Goal: Task Accomplishment & Management: Use online tool/utility

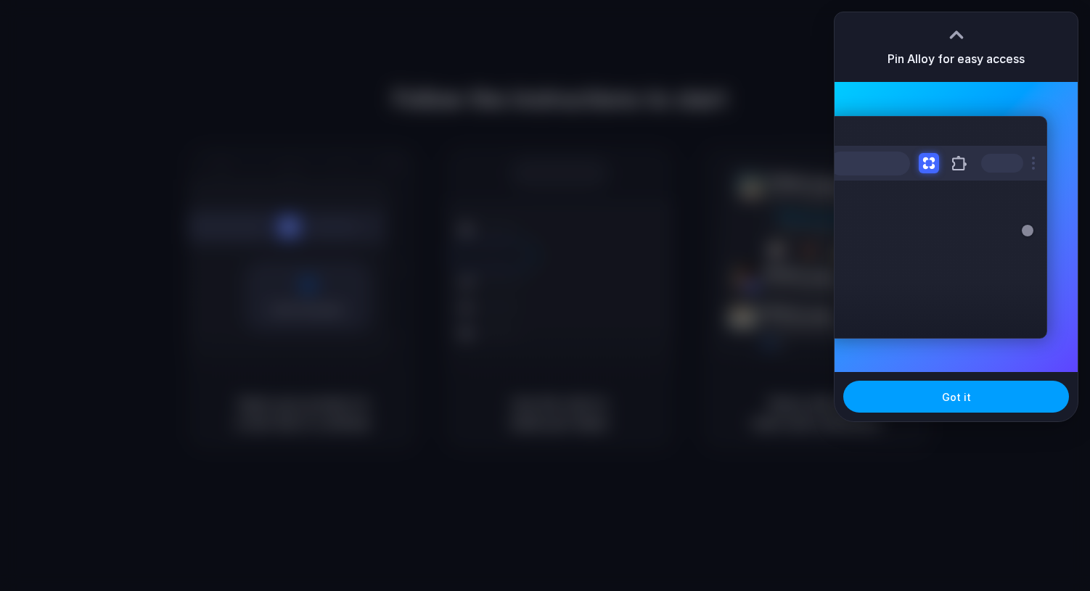
click at [958, 410] on button "Got it" at bounding box center [956, 397] width 226 height 32
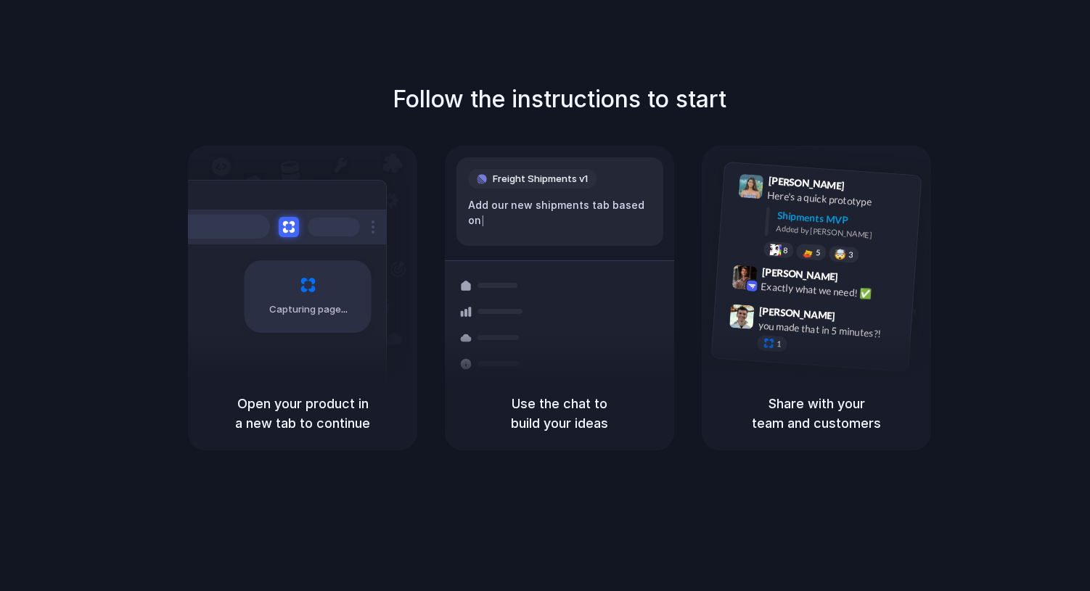
click at [1002, 105] on div "Follow the instructions to start Capturing page Open your product in a new tab …" at bounding box center [560, 266] width 1090 height 369
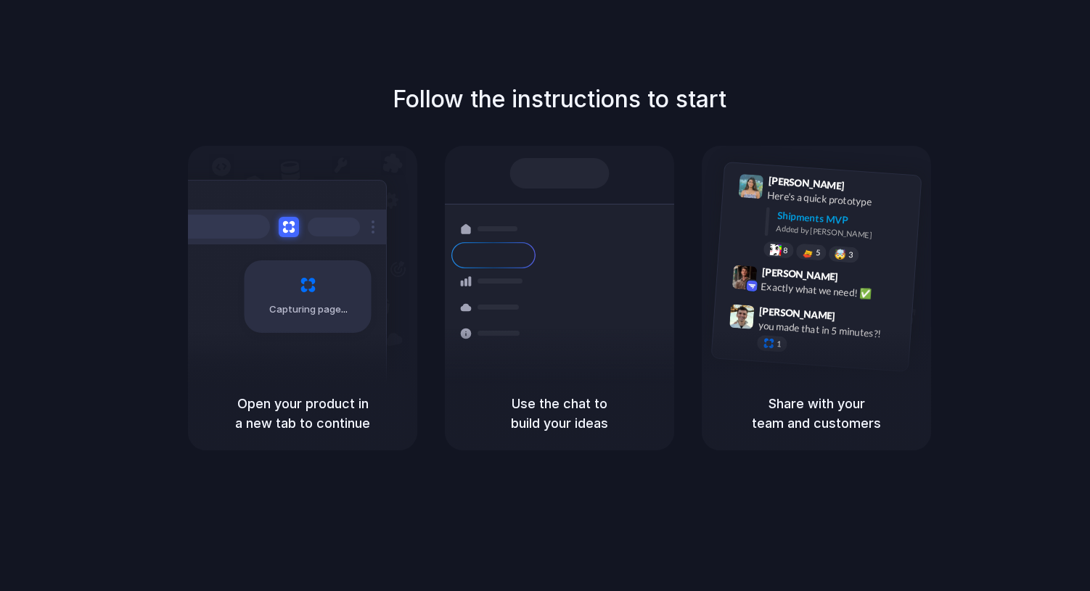
click at [831, 75] on div "Follow the instructions to start Capturing page Open your product in a new tab …" at bounding box center [559, 310] width 1119 height 620
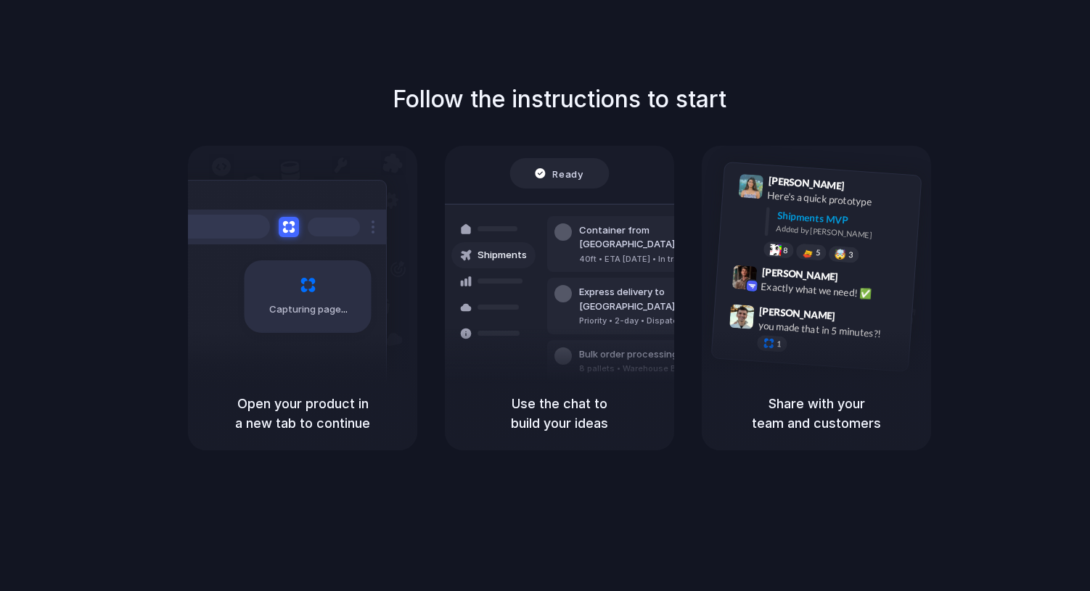
click at [559, 194] on div "Ready Shipments Container from Shanghai 40ft • ETA Dec 28 • In transit Express …" at bounding box center [559, 282] width 247 height 251
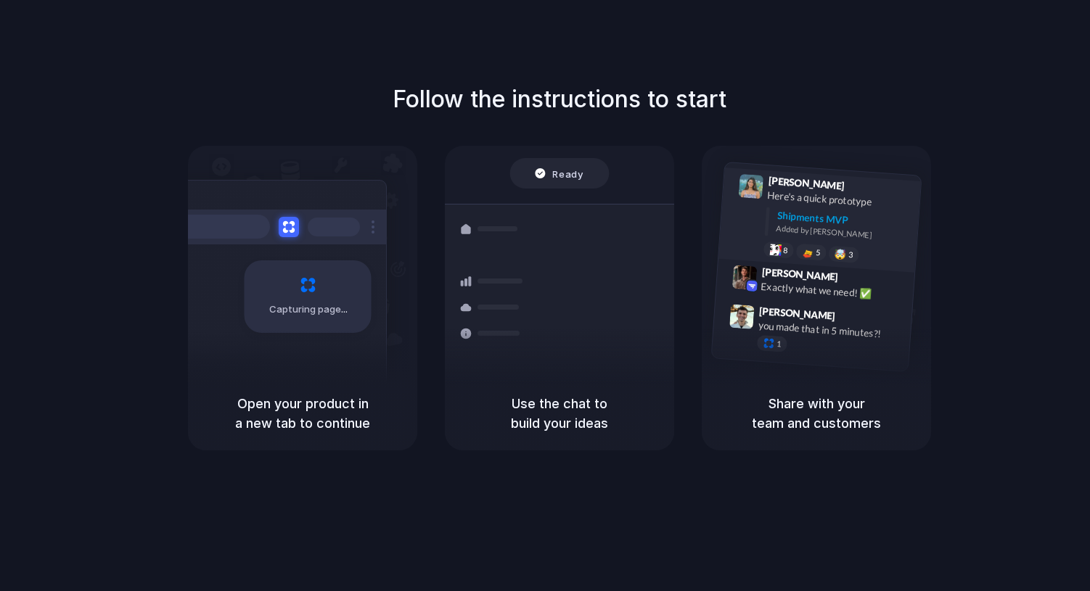
click at [828, 223] on div "Shipments MVP" at bounding box center [843, 219] width 134 height 24
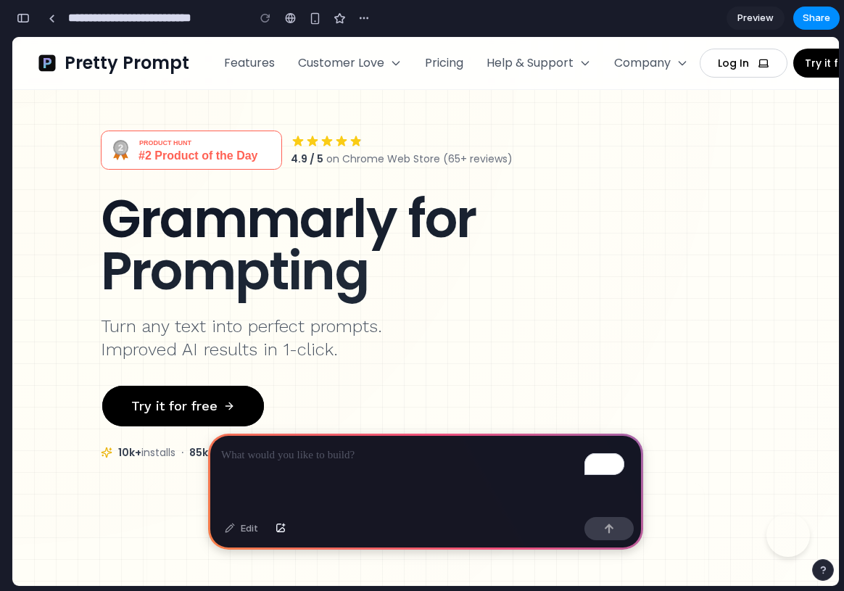
click at [633, 182] on div "4.9 / 5 on Chrome Web Store (65+ reviews) Grammarly for Prompting Turn any text…" at bounding box center [426, 298] width 650 height 335
click at [676, 71] on button "Company" at bounding box center [651, 62] width 74 height 17
click at [660, 123] on link "Changelog" at bounding box center [672, 121] width 115 height 29
click at [576, 64] on button "Help & Support" at bounding box center [539, 62] width 104 height 17
click at [533, 91] on link "FAQs" at bounding box center [545, 92] width 115 height 29
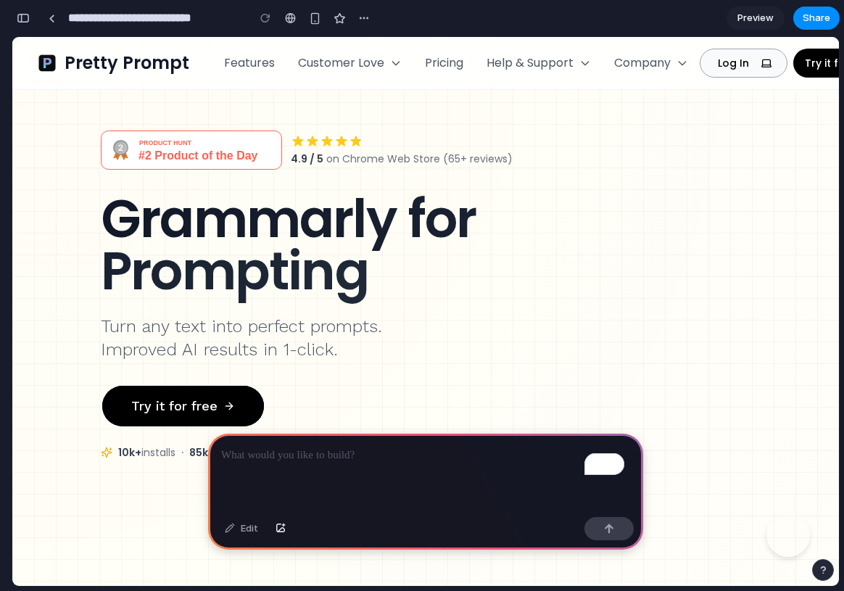
click at [752, 67] on button "Log In" at bounding box center [744, 63] width 88 height 29
click at [21, 17] on div "button" at bounding box center [23, 18] width 13 height 10
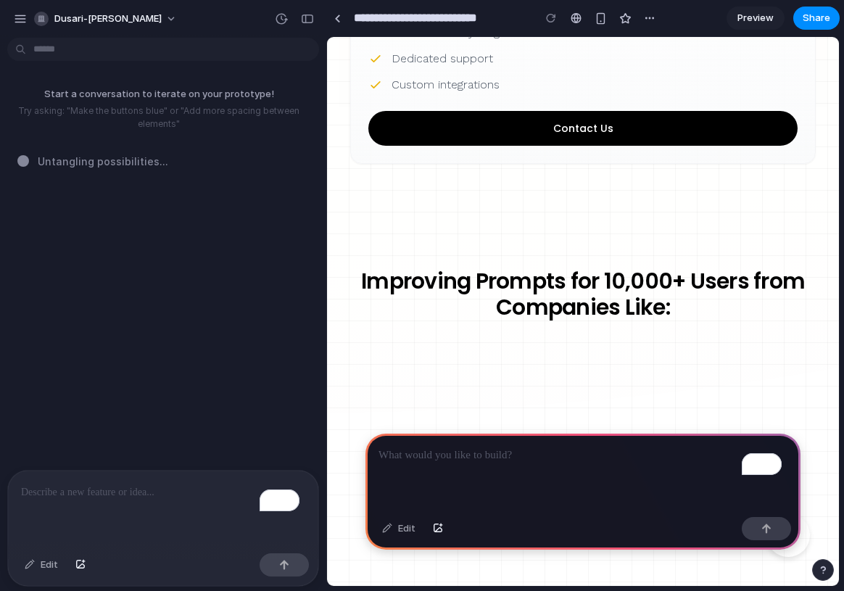
scroll to position [2615, 0]
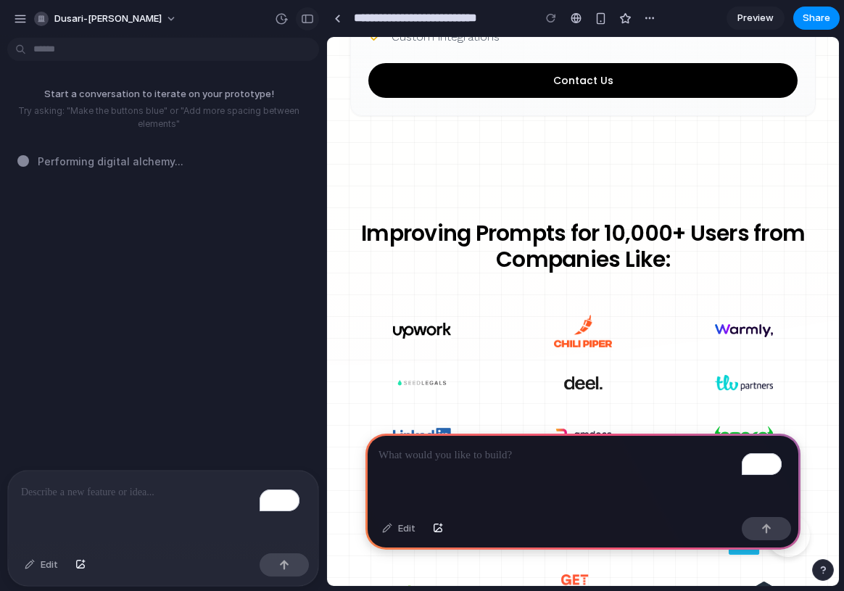
click at [304, 14] on div "button" at bounding box center [307, 19] width 13 height 10
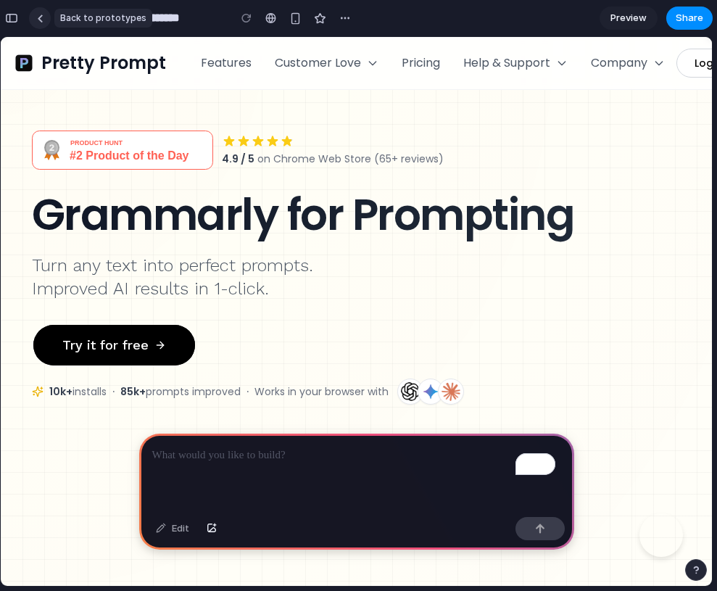
click at [36, 16] on link at bounding box center [40, 18] width 22 height 22
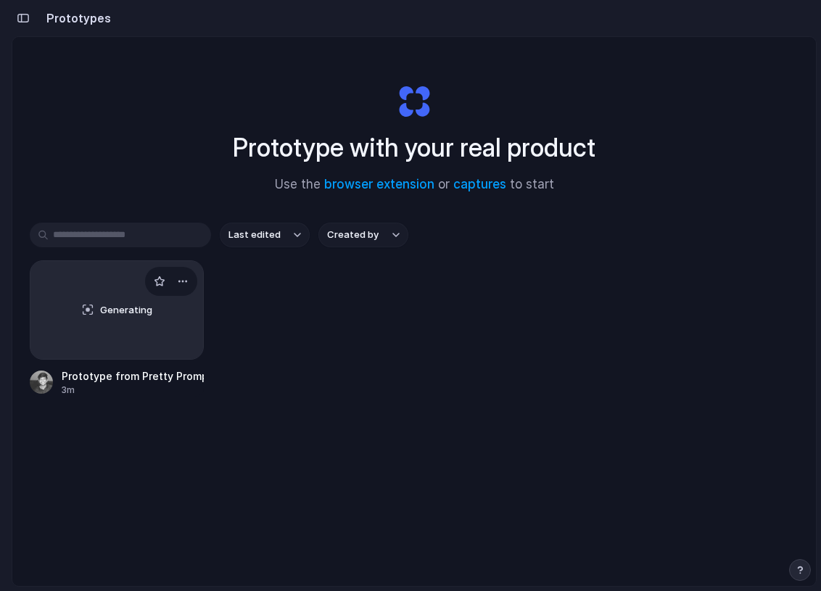
click at [93, 314] on div "Generating" at bounding box center [116, 310] width 173 height 98
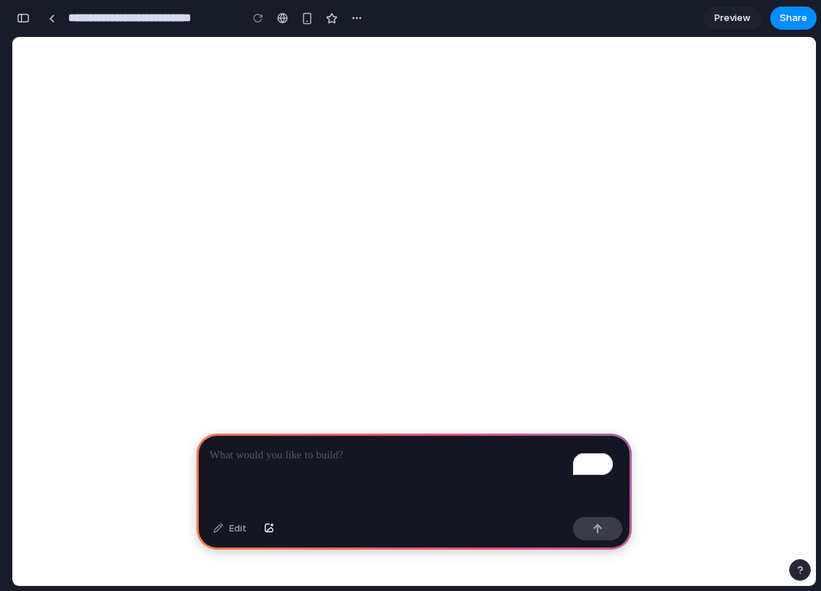
click at [20, 18] on div "button" at bounding box center [23, 18] width 13 height 10
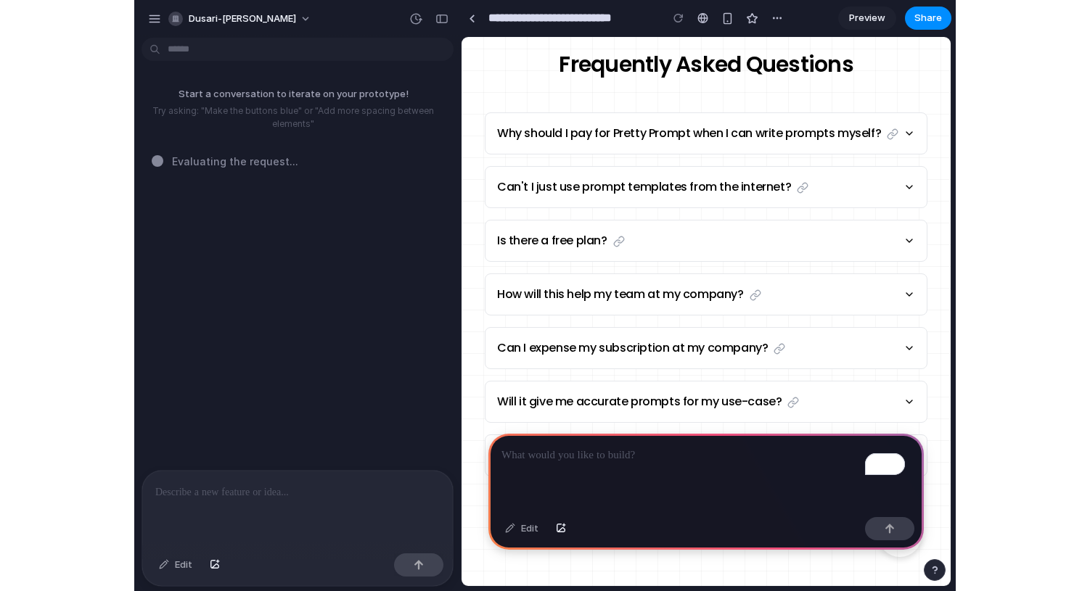
scroll to position [4071, 0]
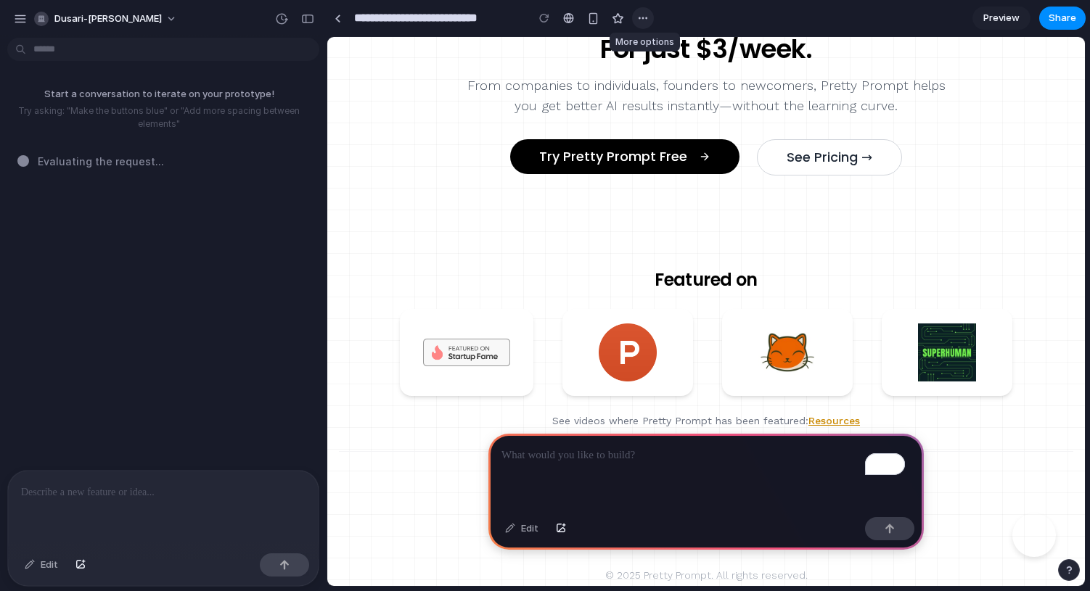
click at [645, 22] on div "button" at bounding box center [643, 18] width 12 height 12
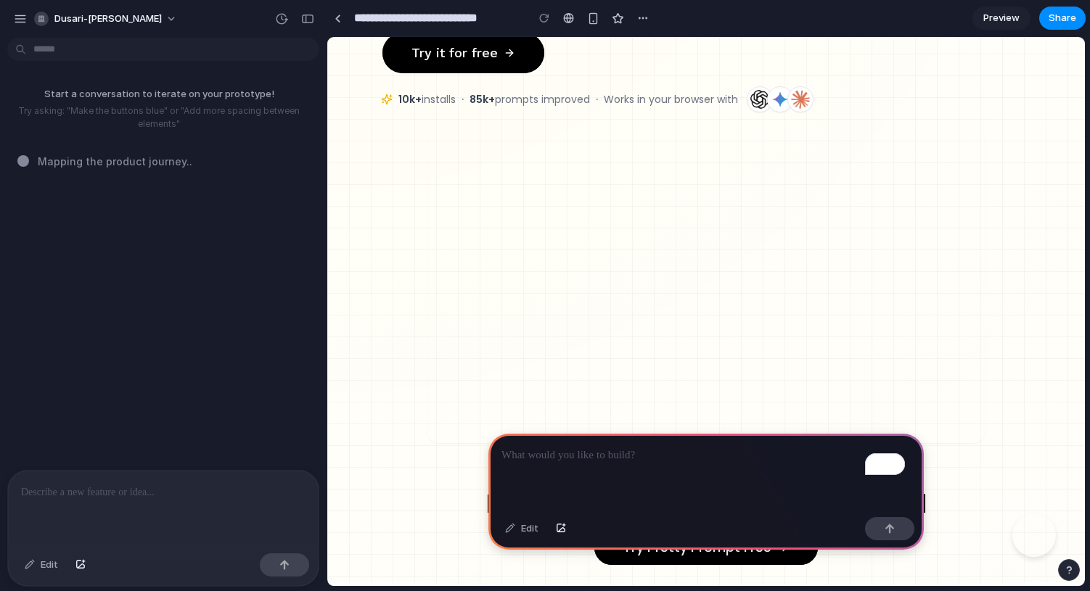
scroll to position [0, 0]
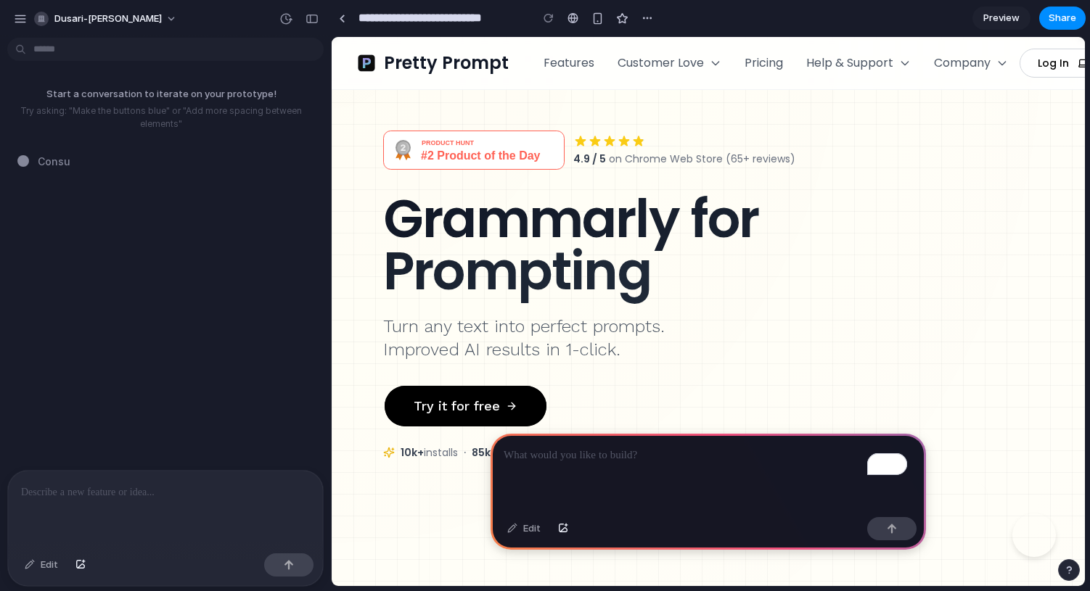
drag, startPoint x: 326, startPoint y: 194, endPoint x: 497, endPoint y: 108, distance: 191.4
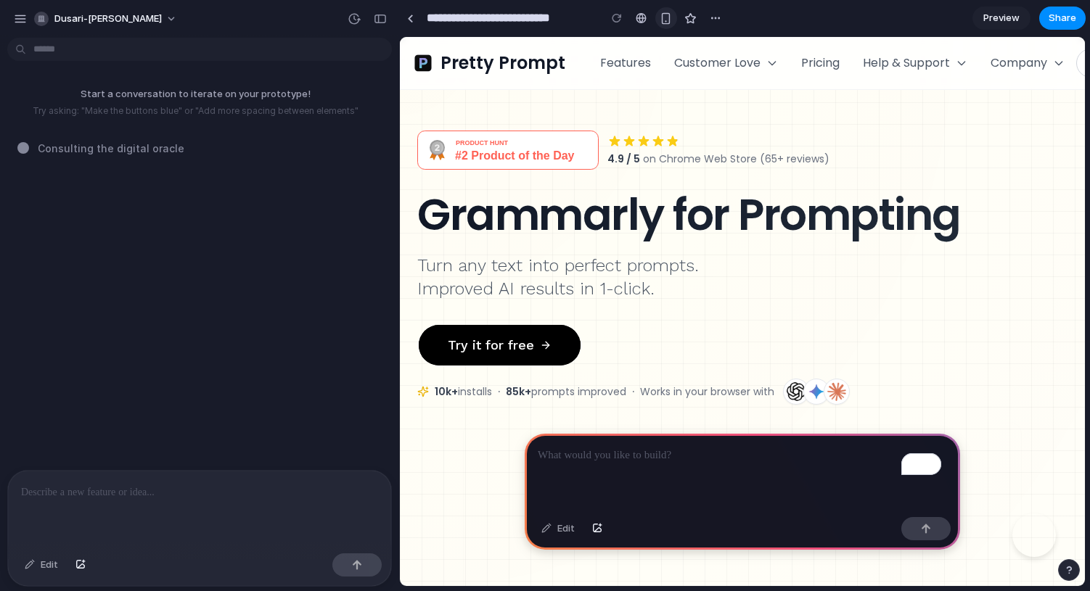
click at [666, 16] on div "button" at bounding box center [665, 18] width 12 height 12
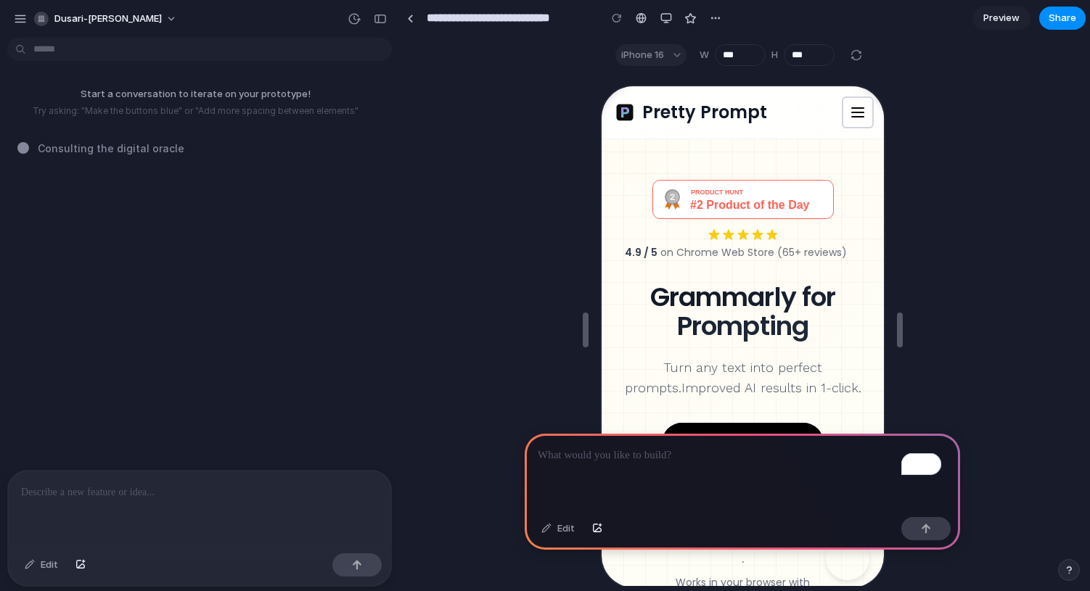
click at [844, 115] on line "Toggle menu" at bounding box center [856, 115] width 12 height 0
click at [844, 112] on icon "Toggle menu" at bounding box center [855, 110] width 17 height 17
click at [844, 115] on line "Toggle menu" at bounding box center [856, 115] width 12 height 0
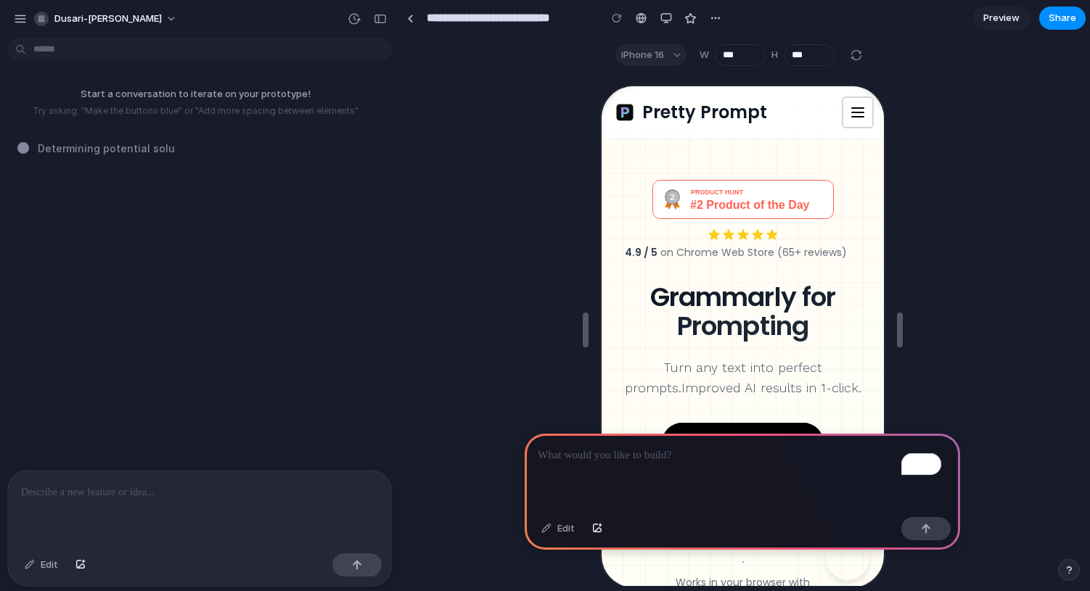
click at [844, 115] on line "Toggle menu" at bounding box center [856, 115] width 12 height 0
click at [670, 17] on div "button" at bounding box center [666, 18] width 12 height 12
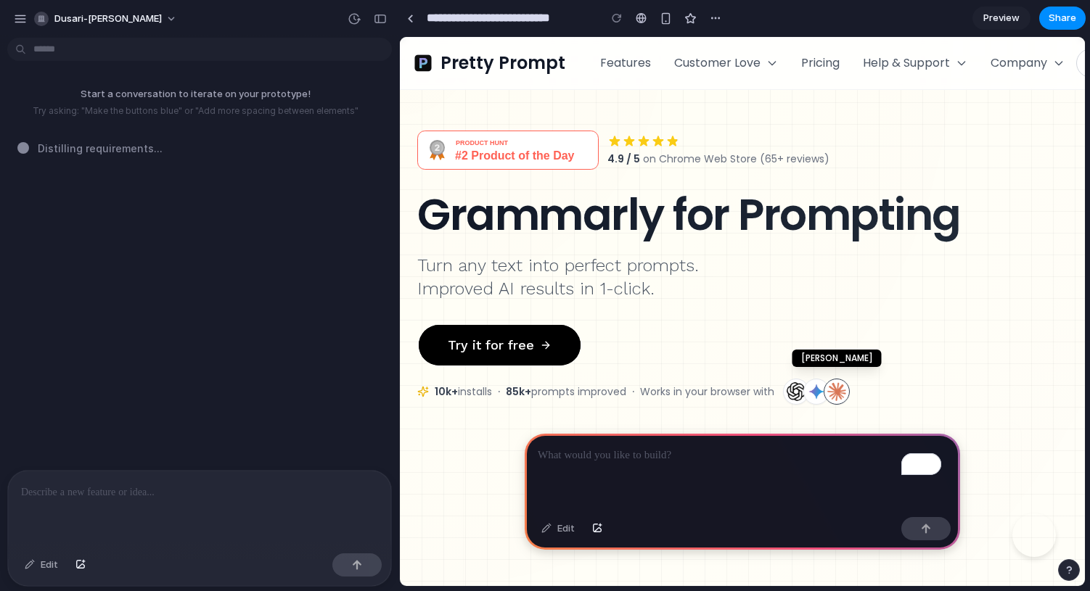
click at [836, 395] on img at bounding box center [836, 392] width 26 height 26
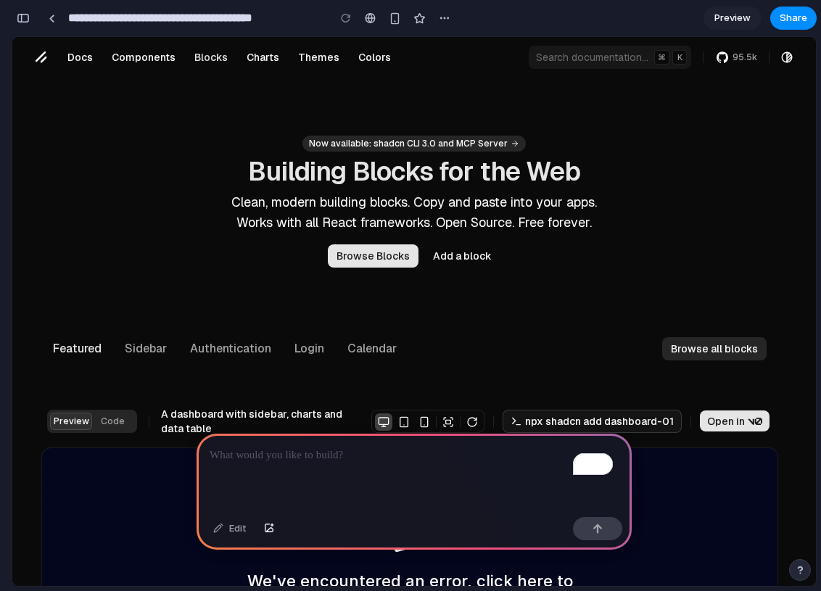
click at [711, 62] on link "95.5k" at bounding box center [736, 57] width 54 height 23
click at [583, 65] on button "Search documentation... Search... ⌘ K" at bounding box center [610, 57] width 163 height 23
click at [329, 59] on link "Themes" at bounding box center [318, 57] width 59 height 23
click at [250, 57] on link "Charts" at bounding box center [263, 57] width 50 height 23
click at [157, 61] on link "Components" at bounding box center [143, 57] width 81 height 23
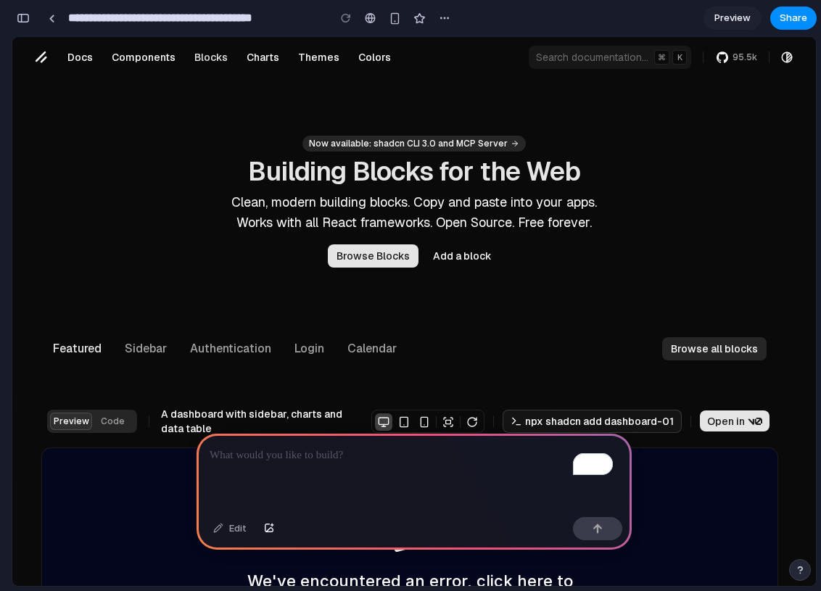
click at [72, 56] on link "Docs" at bounding box center [80, 57] width 43 height 23
click at [46, 58] on link "shadcn/ui" at bounding box center [41, 57] width 23 height 23
click at [740, 15] on span "Preview" at bounding box center [733, 18] width 36 height 15
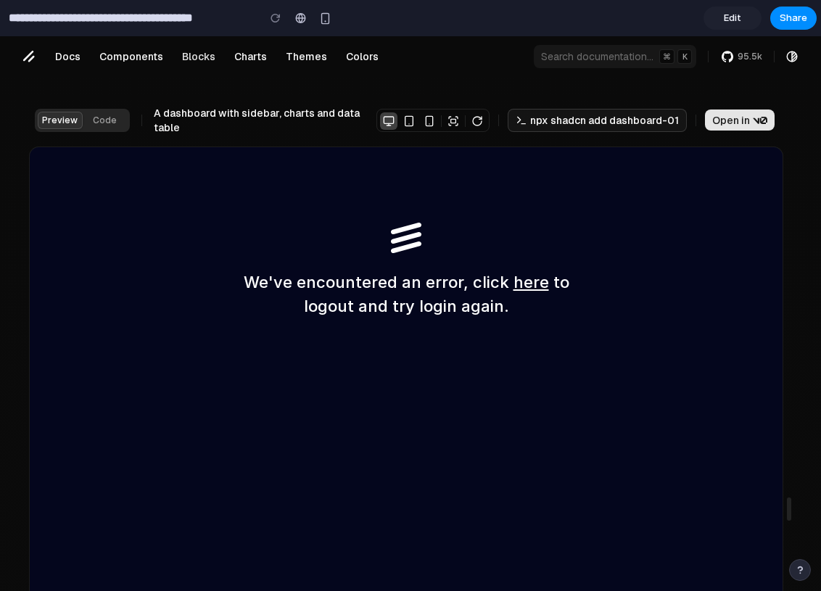
scroll to position [321, 0]
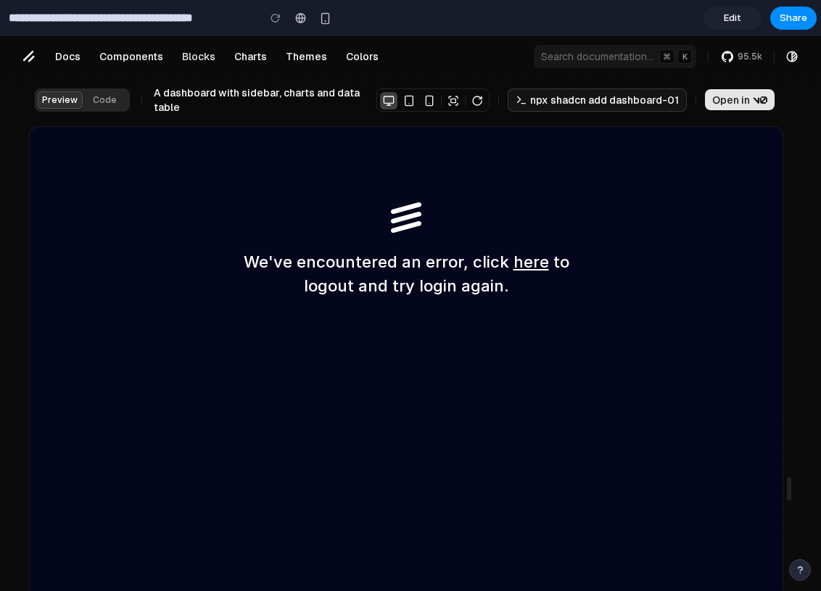
click at [740, 21] on span "Edit" at bounding box center [732, 18] width 17 height 15
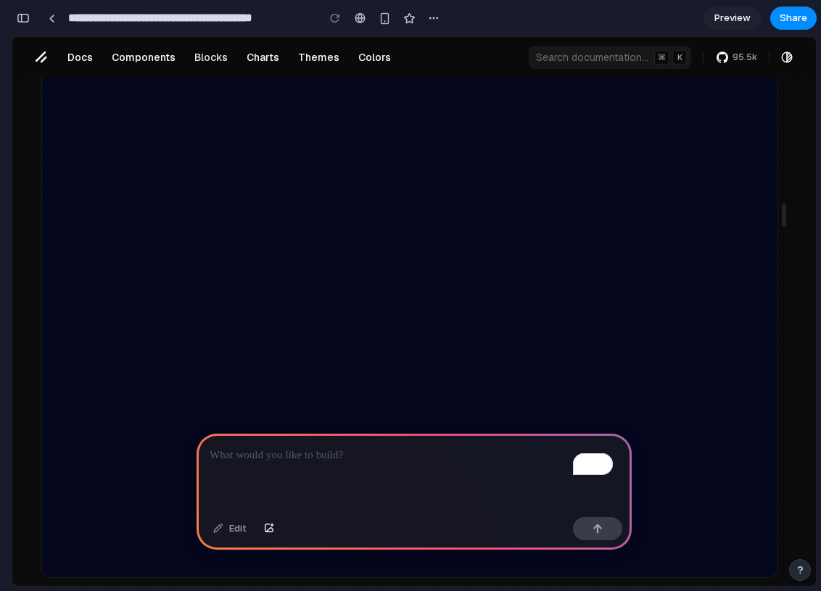
scroll to position [421, 0]
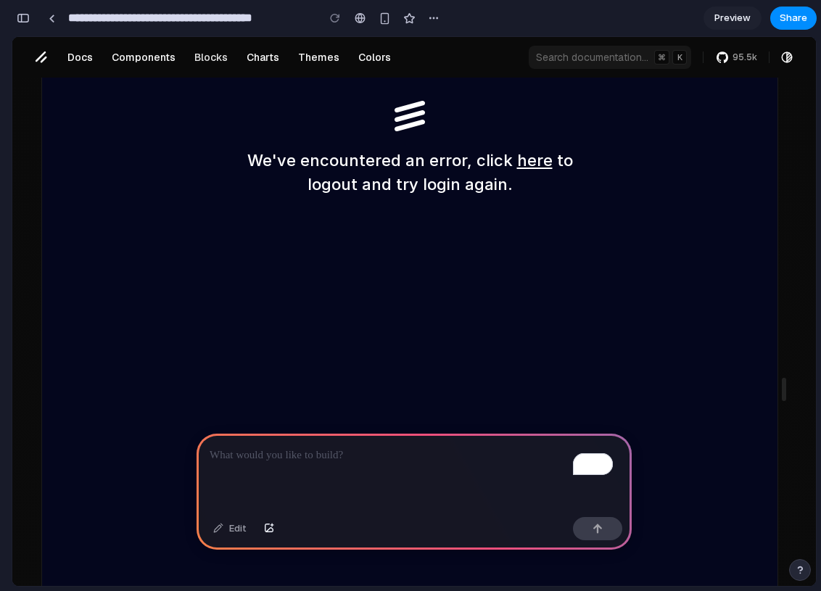
click at [523, 162] on link "here" at bounding box center [535, 159] width 36 height 19
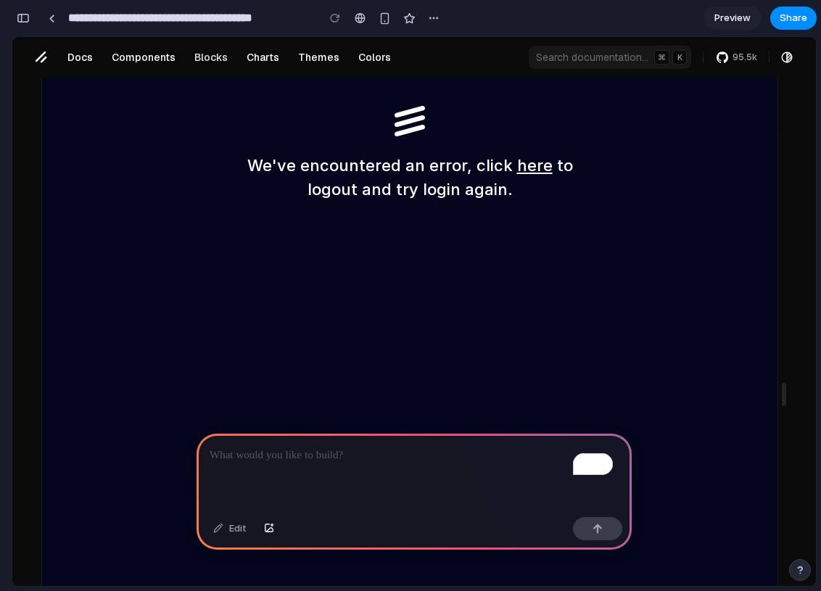
scroll to position [410, 0]
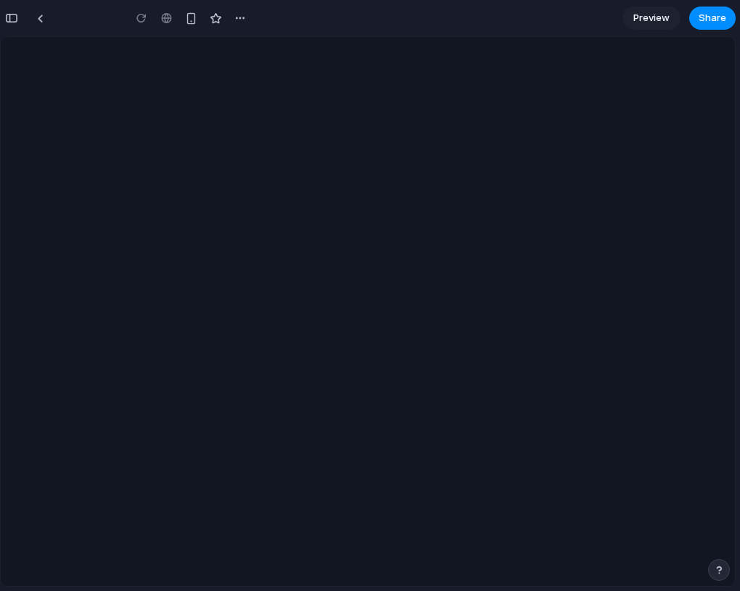
type input "**********"
